Goal: Task Accomplishment & Management: Use online tool/utility

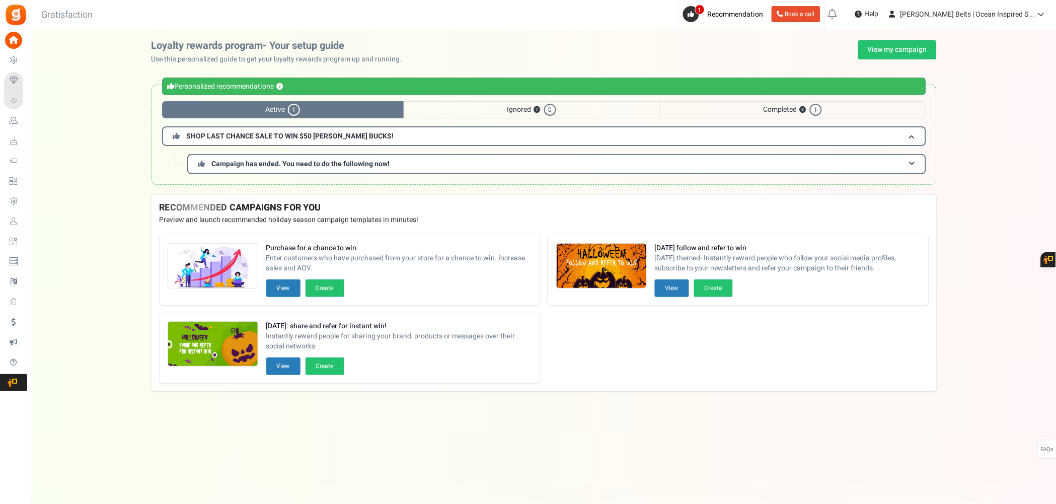
click at [487, 262] on span "Enter customers who have purchased from your store for a chance to win. Increas…" at bounding box center [399, 263] width 266 height 20
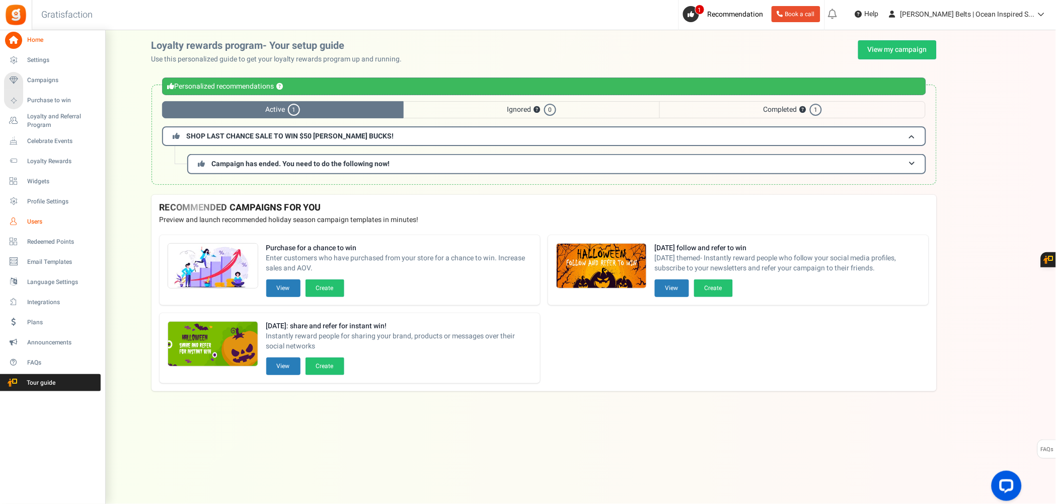
click at [15, 217] on icon at bounding box center [13, 221] width 17 height 17
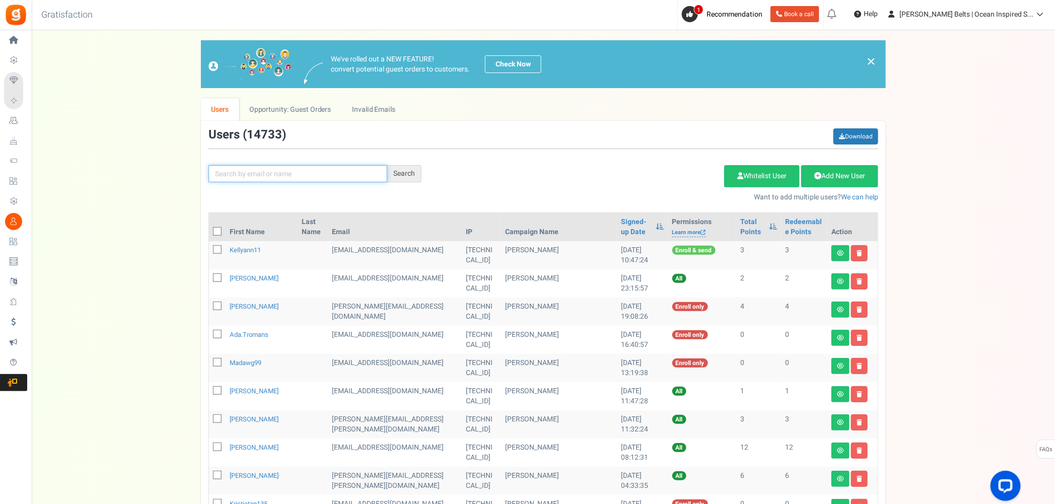
click at [257, 174] on input "text" at bounding box center [297, 173] width 179 height 17
type input "[PERSON_NAME]"
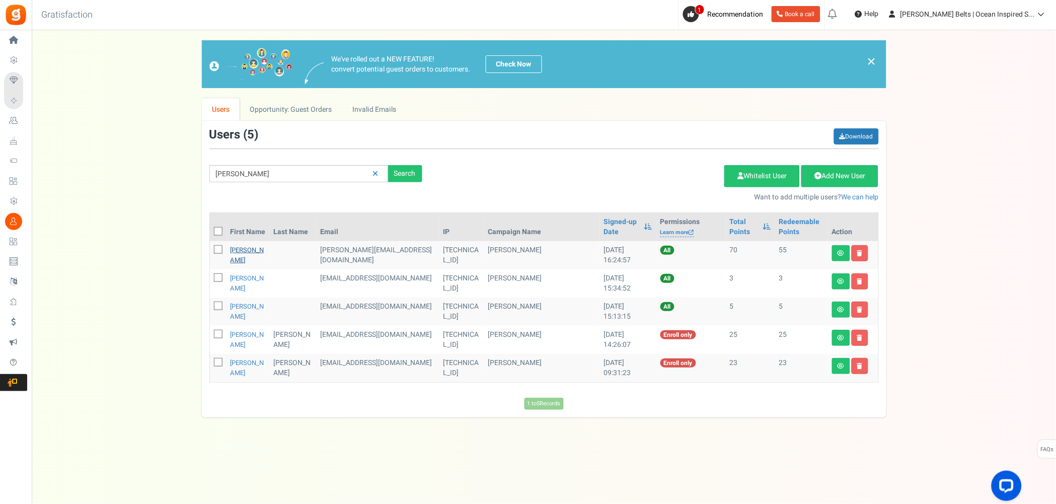
click at [262, 249] on link "[PERSON_NAME]" at bounding box center [248, 255] width 34 height 20
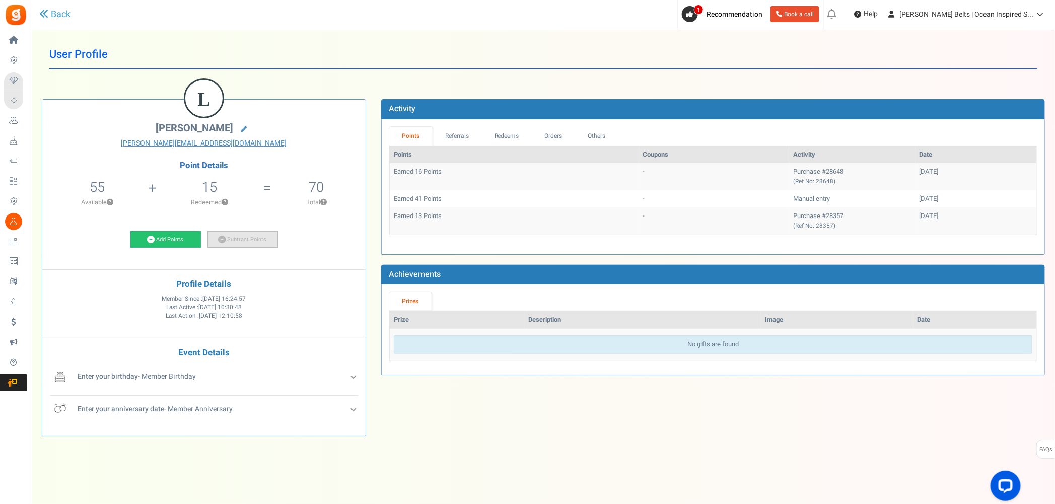
click at [238, 234] on link "Subtract Points" at bounding box center [242, 239] width 70 height 17
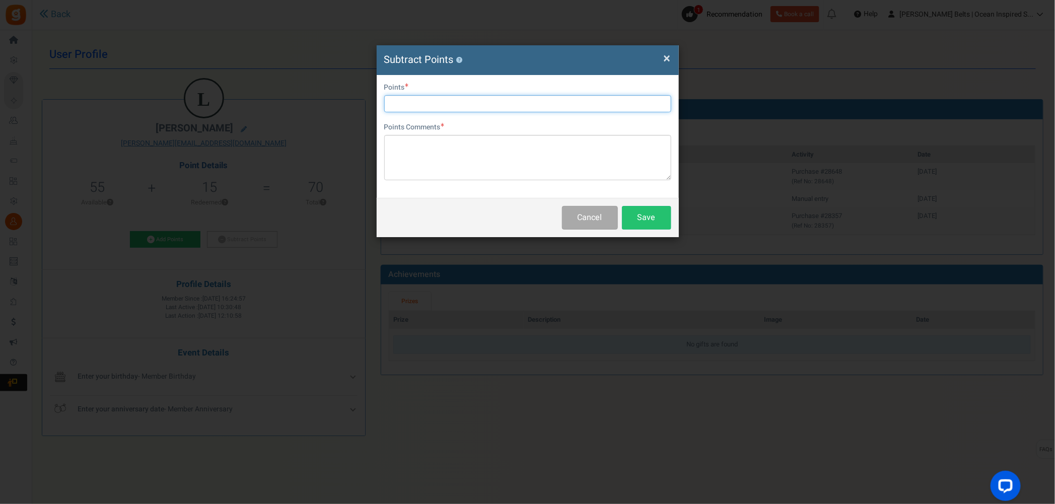
click at [414, 105] on input "text" at bounding box center [527, 103] width 287 height 17
type input "54"
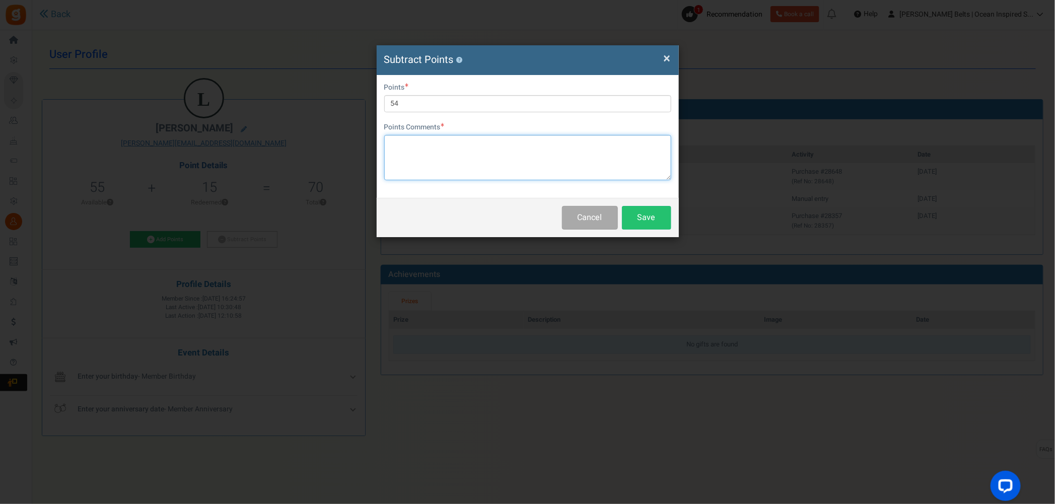
click at [425, 163] on textarea at bounding box center [527, 157] width 287 height 45
type textarea "created coupon code bc points were redeeming one by one. MJ"
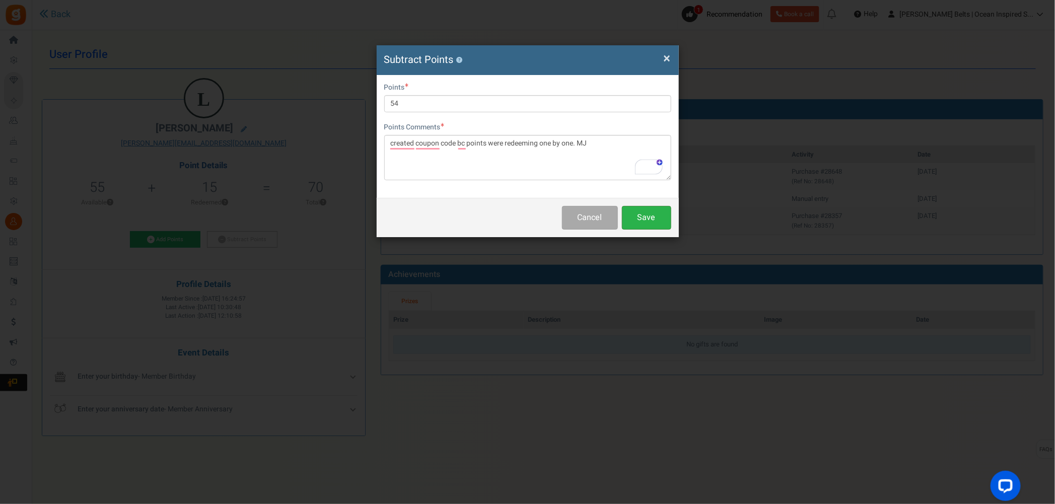
click at [655, 210] on button "Save" at bounding box center [646, 218] width 49 height 24
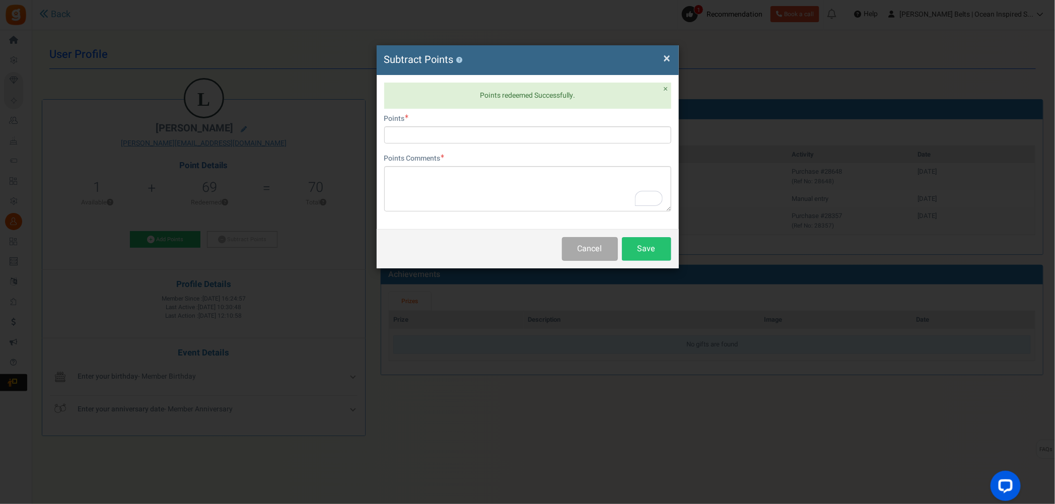
click at [669, 62] on span "×" at bounding box center [667, 58] width 7 height 19
